Goal: Find specific page/section: Locate a particular part of the current website

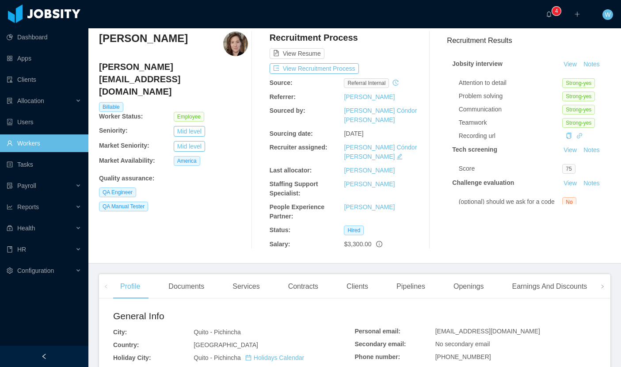
scroll to position [35, 0]
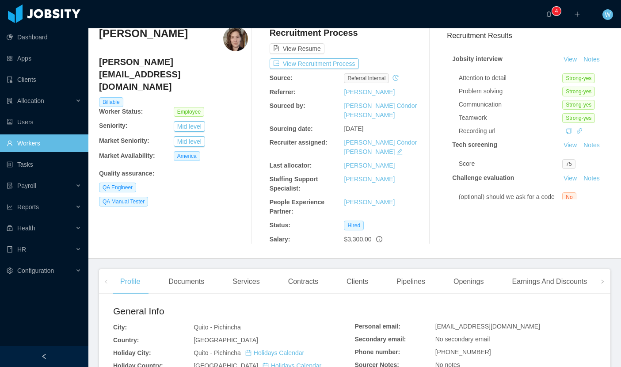
drag, startPoint x: 357, startPoint y: 267, endPoint x: 345, endPoint y: 268, distance: 12.4
click at [357, 269] on div "Clients" at bounding box center [357, 281] width 36 height 25
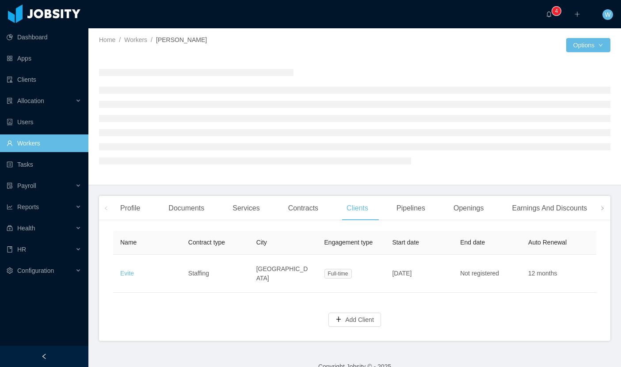
click at [126, 273] on link "Evite" at bounding box center [127, 272] width 14 height 7
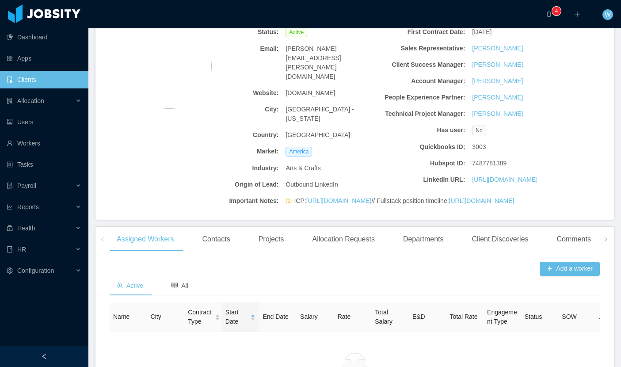
scroll to position [59, 0]
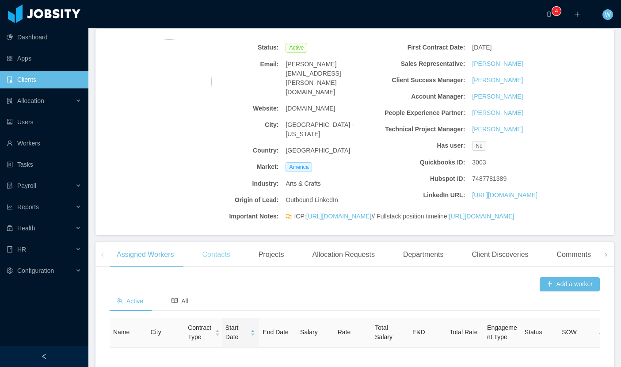
click at [226, 267] on div "Contacts" at bounding box center [216, 254] width 42 height 25
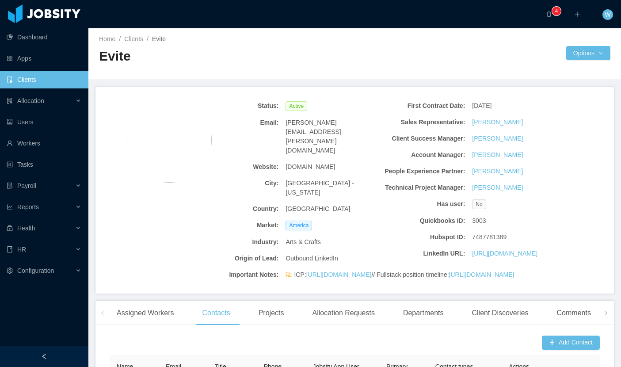
scroll to position [0, 0]
click at [49, 79] on link "Clients" at bounding box center [44, 80] width 75 height 18
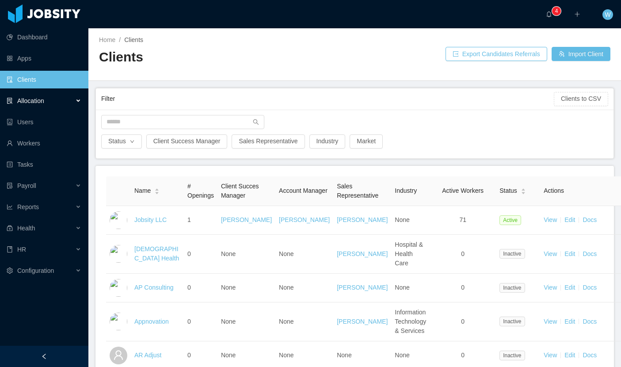
click at [57, 100] on div "Allocation" at bounding box center [44, 101] width 88 height 18
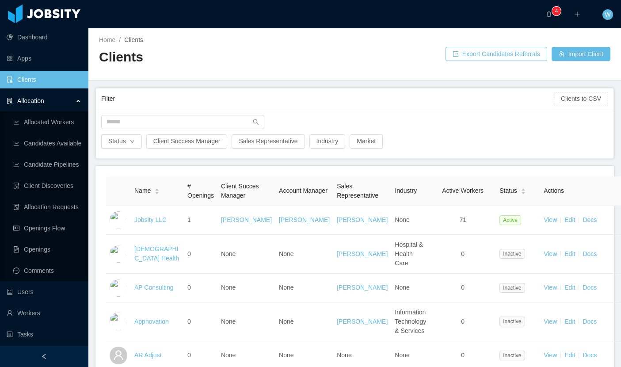
click at [57, 100] on div "Allocation" at bounding box center [44, 101] width 88 height 18
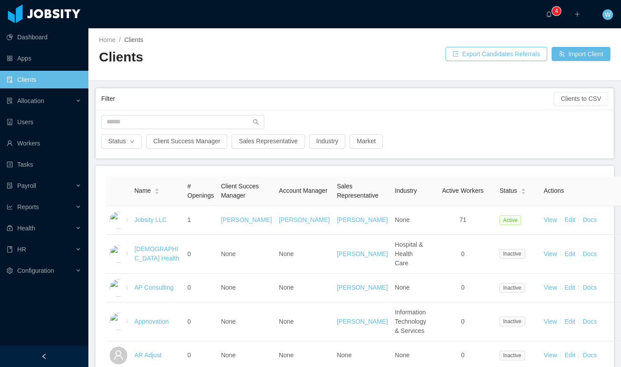
click at [59, 82] on link "Clients" at bounding box center [44, 80] width 75 height 18
click at [133, 130] on div at bounding box center [354, 124] width 515 height 19
click at [135, 124] on input "text" at bounding box center [182, 122] width 163 height 14
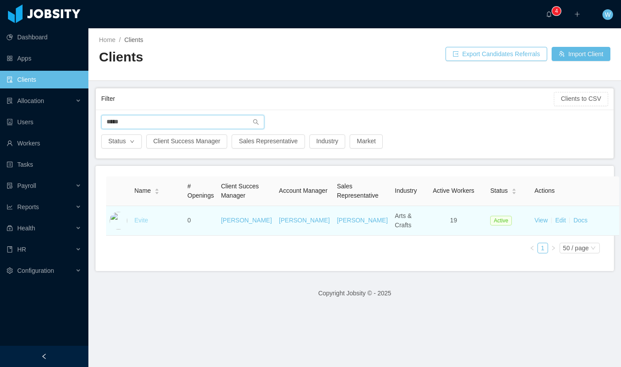
type input "*****"
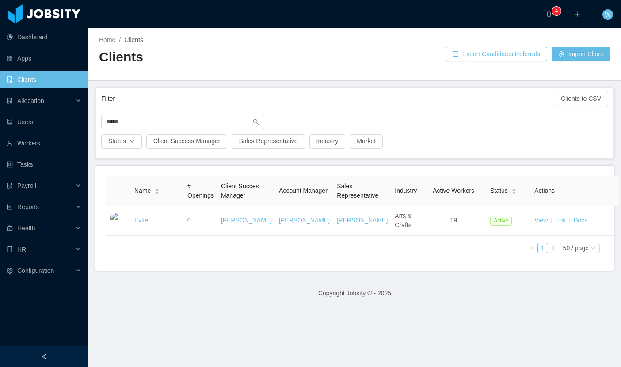
click at [147, 224] on link "Evite" at bounding box center [141, 219] width 14 height 7
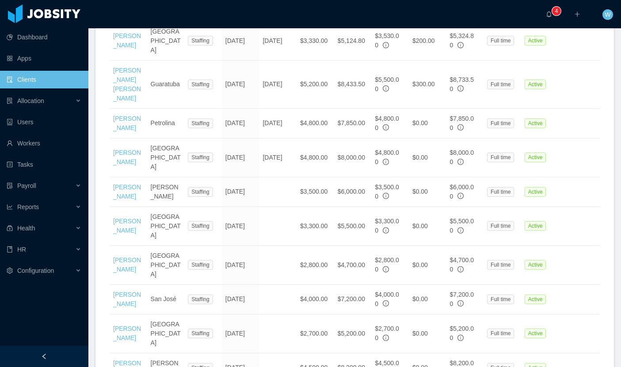
scroll to position [700, 0]
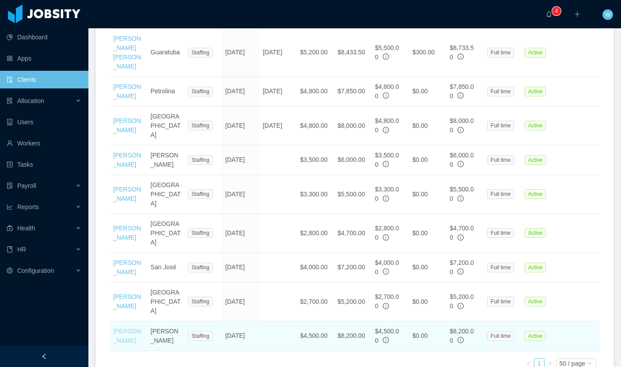
click at [121, 327] on link "[PERSON_NAME]" at bounding box center [127, 335] width 28 height 16
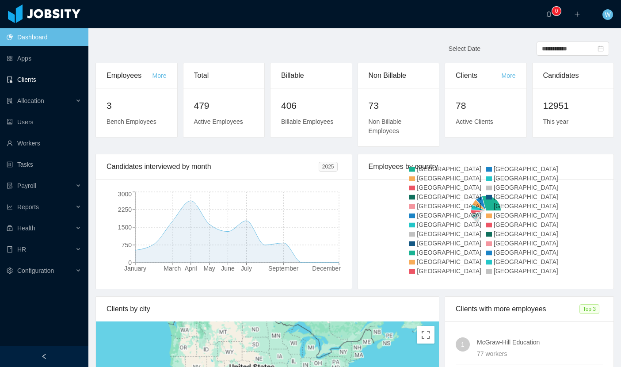
click at [42, 83] on link "Clients" at bounding box center [44, 80] width 75 height 18
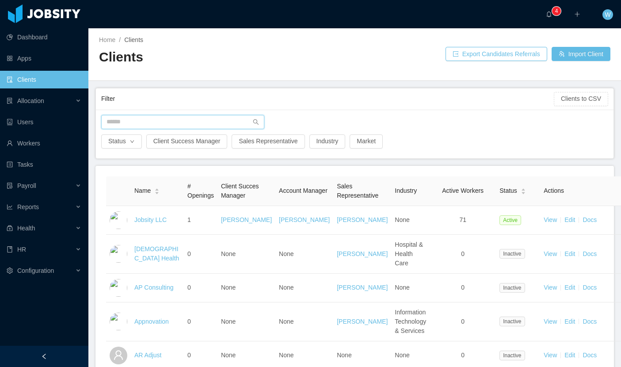
click at [168, 118] on input "text" at bounding box center [182, 122] width 163 height 14
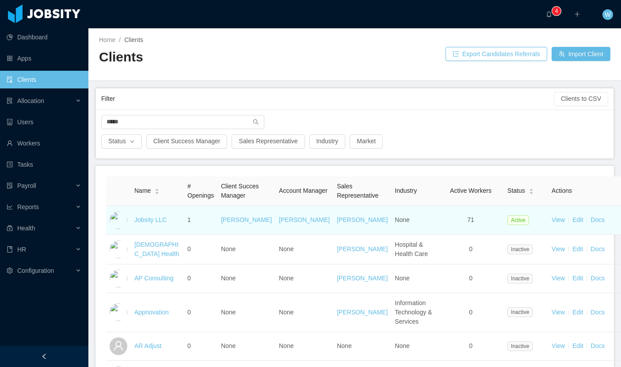
click at [145, 220] on td "Jobsity LLC" at bounding box center [157, 220] width 53 height 29
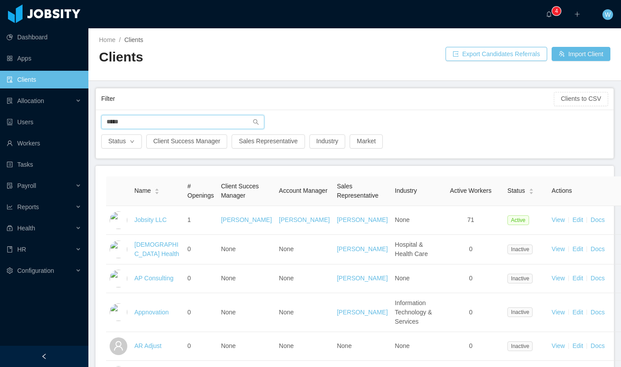
click at [149, 124] on input "*****" at bounding box center [182, 122] width 163 height 14
click at [155, 119] on input "*****" at bounding box center [182, 122] width 163 height 14
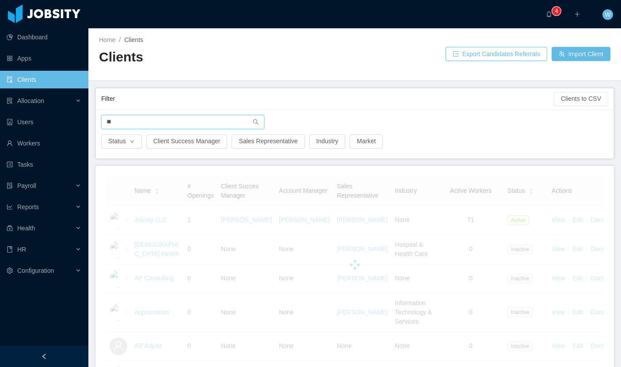
type input "*"
type input "*****"
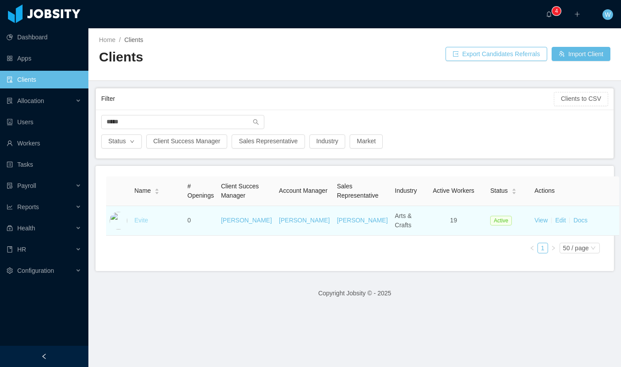
click at [140, 220] on link "Evite" at bounding box center [141, 219] width 14 height 7
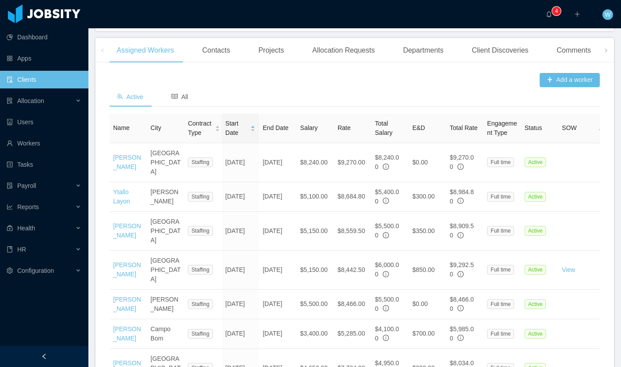
scroll to position [265, 0]
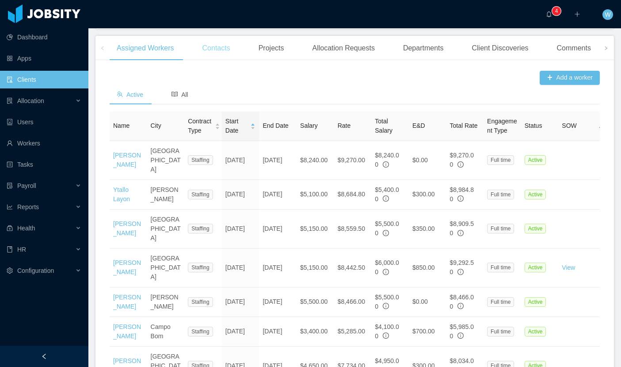
click at [224, 61] on div "Contacts" at bounding box center [216, 48] width 42 height 25
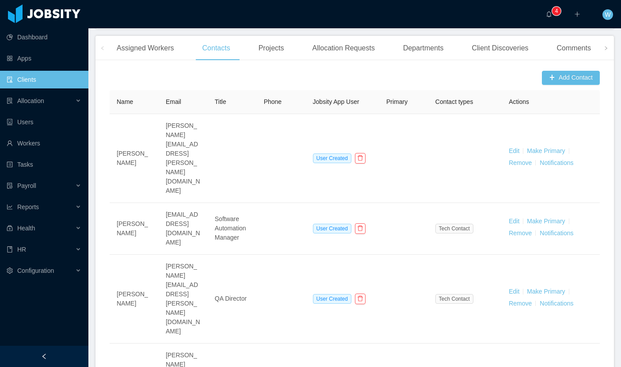
click at [426, 61] on div "Departments" at bounding box center [423, 48] width 55 height 25
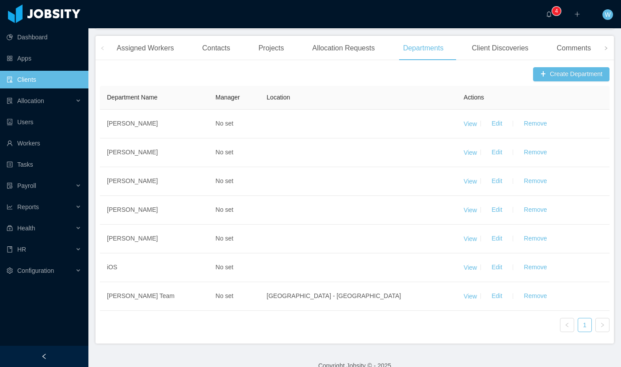
scroll to position [284, 0]
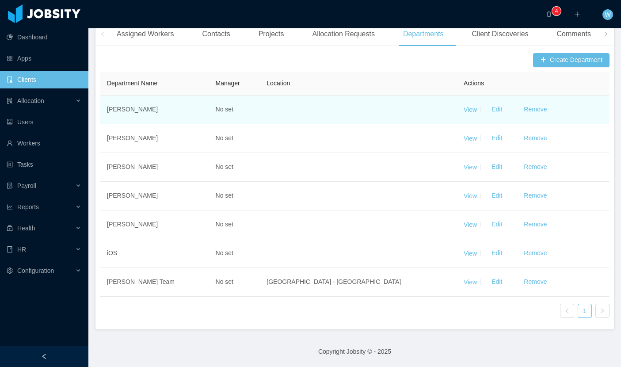
click at [254, 124] on td "No set" at bounding box center [233, 109] width 51 height 29
click at [199, 124] on td "[PERSON_NAME]" at bounding box center [154, 109] width 109 height 29
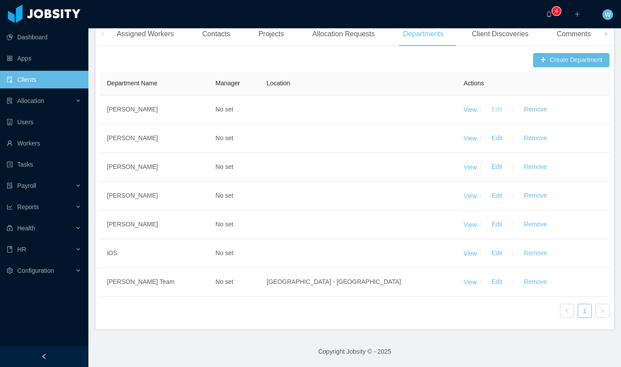
click at [500, 117] on button "Edit" at bounding box center [496, 109] width 25 height 14
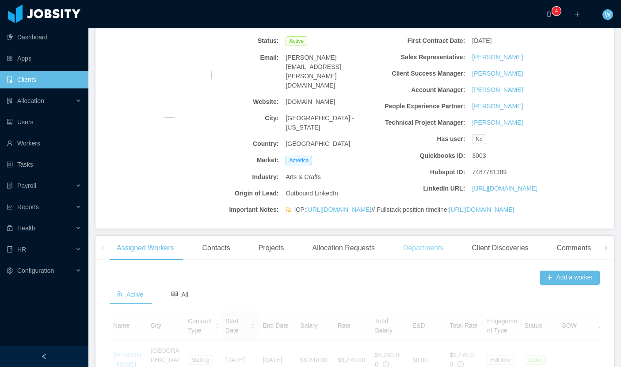
click at [432, 260] on div "Departments" at bounding box center [423, 247] width 55 height 25
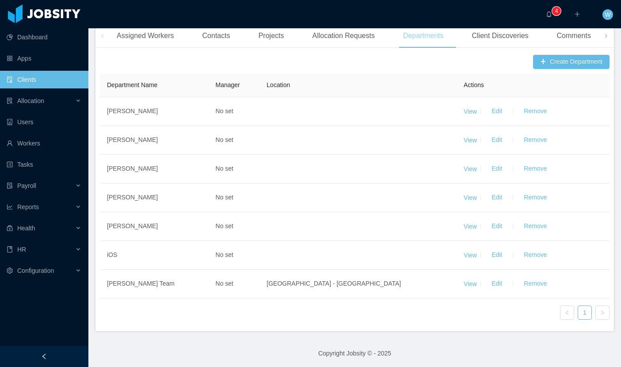
scroll to position [290, 0]
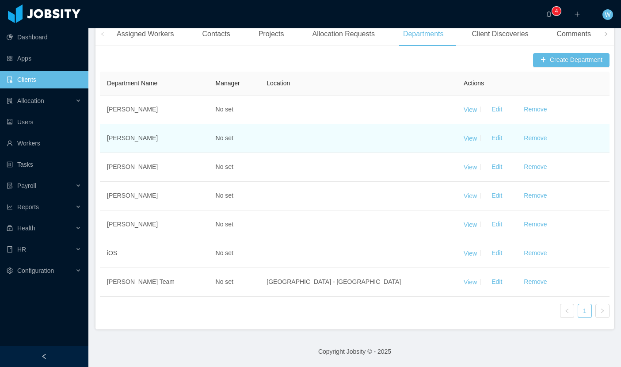
click at [353, 153] on td at bounding box center [357, 138] width 197 height 29
click at [139, 153] on td "[PERSON_NAME]" at bounding box center [154, 138] width 109 height 29
click at [496, 145] on button "Edit" at bounding box center [496, 138] width 25 height 14
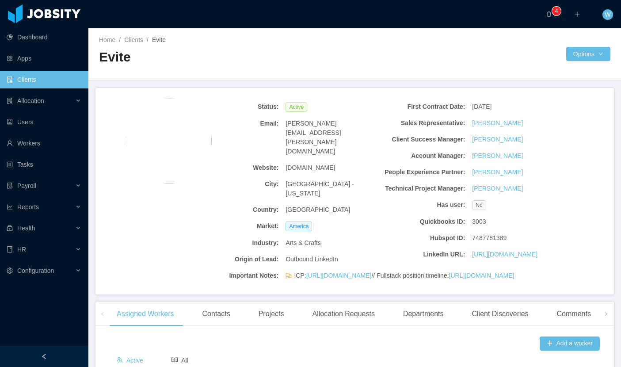
click at [413, 238] on b "Hubspot ID:" at bounding box center [422, 237] width 86 height 9
click at [417, 326] on div "Departments" at bounding box center [423, 313] width 55 height 25
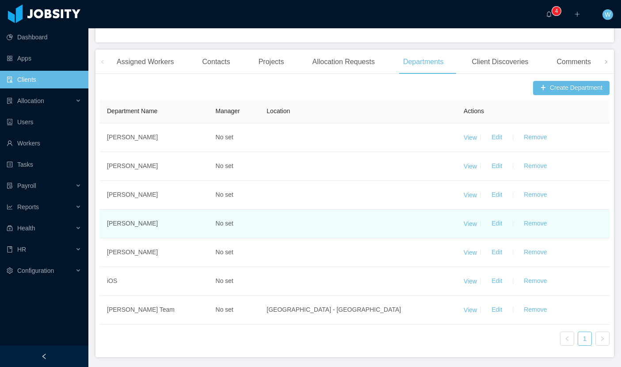
scroll to position [303, 0]
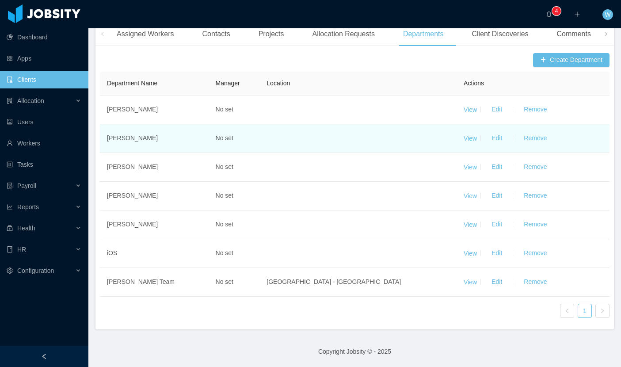
click at [121, 132] on td "[PERSON_NAME]" at bounding box center [154, 138] width 109 height 29
click at [191, 140] on td "[PERSON_NAME]" at bounding box center [154, 138] width 109 height 29
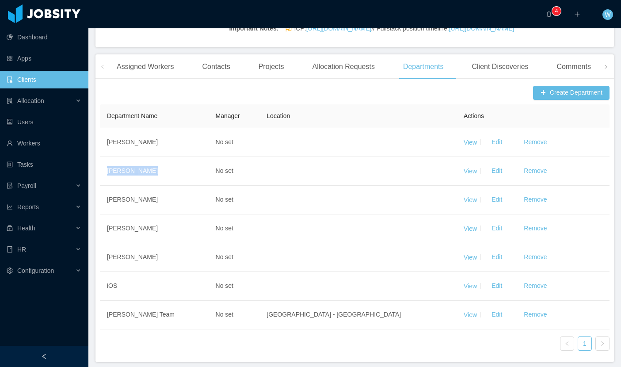
scroll to position [247, 0]
click at [42, 75] on link "Clients" at bounding box center [44, 80] width 75 height 18
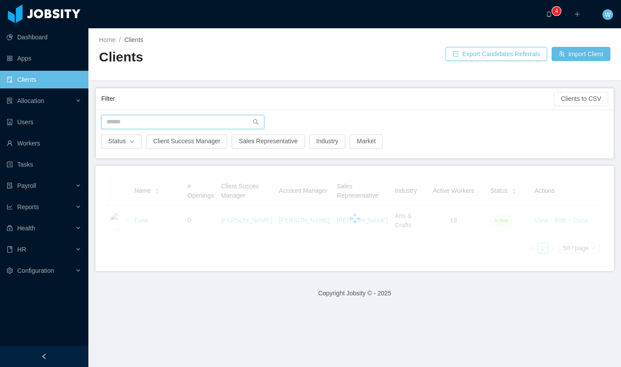
click at [195, 125] on input "text" at bounding box center [182, 122] width 163 height 14
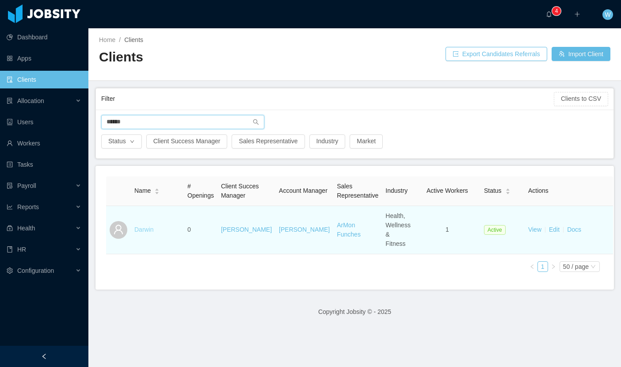
type input "******"
click at [146, 233] on link "Darwin" at bounding box center [143, 229] width 19 height 7
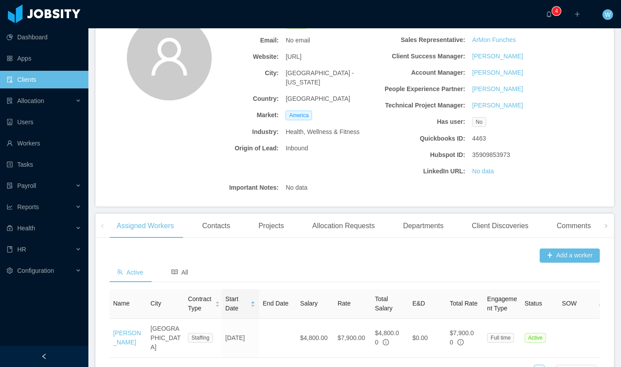
scroll to position [66, 0]
